Goal: Task Accomplishment & Management: Complete application form

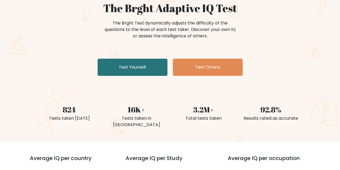
scroll to position [27, 0]
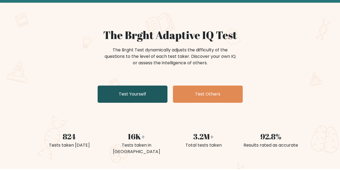
click at [141, 97] on link "Test Yourself" at bounding box center [132, 93] width 70 height 17
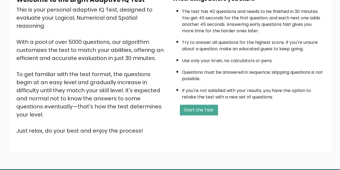
scroll to position [49, 0]
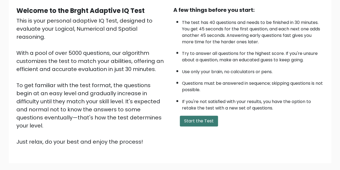
click at [193, 121] on button "Start the Test" at bounding box center [199, 120] width 38 height 11
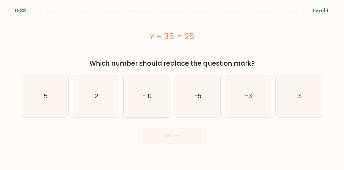
click at [141, 78] on icon "-10" at bounding box center [146, 96] width 42 height 42
click at [172, 85] on input "c. -10" at bounding box center [172, 85] width 0 height 1
radio input "true"
click at [187, 141] on button "Next" at bounding box center [172, 134] width 70 height 17
click at [167, 131] on button "Next" at bounding box center [172, 134] width 70 height 17
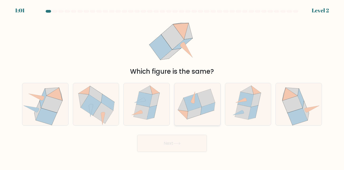
click at [198, 101] on icon at bounding box center [192, 102] width 18 height 18
click at [172, 86] on input "d." at bounding box center [172, 85] width 0 height 1
radio input "true"
click at [183, 147] on button "Next" at bounding box center [172, 143] width 70 height 17
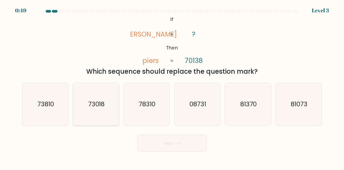
click at [88, 113] on icon "73018" at bounding box center [96, 104] width 42 height 42
click at [172, 86] on input "b. 73018" at bounding box center [172, 85] width 0 height 1
radio input "true"
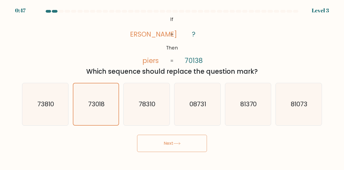
click at [177, 149] on button "Next" at bounding box center [172, 143] width 70 height 17
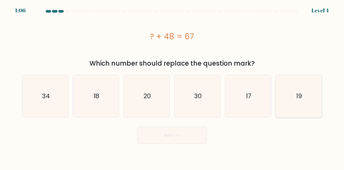
click at [306, 86] on icon "19" at bounding box center [298, 96] width 42 height 42
click at [172, 86] on input "f. 19" at bounding box center [172, 85] width 0 height 1
radio input "true"
click at [171, 134] on button "Next" at bounding box center [172, 134] width 70 height 17
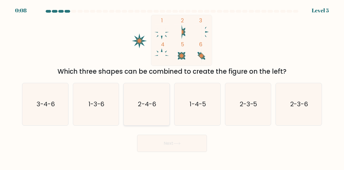
click at [161, 97] on icon "2-4-6" at bounding box center [146, 104] width 42 height 42
click at [172, 86] on input "c. 2-4-6" at bounding box center [172, 85] width 0 height 1
radio input "true"
click at [148, 149] on button "Next" at bounding box center [172, 143] width 70 height 17
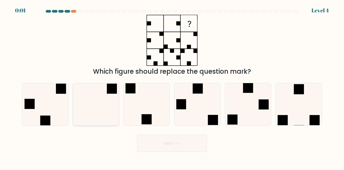
click at [93, 86] on icon at bounding box center [96, 104] width 42 height 42
click at [172, 86] on input "b." at bounding box center [172, 85] width 0 height 1
radio input "true"
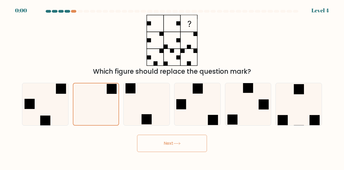
click at [170, 137] on button "Next" at bounding box center [172, 143] width 70 height 17
